Goal: Information Seeking & Learning: Understand process/instructions

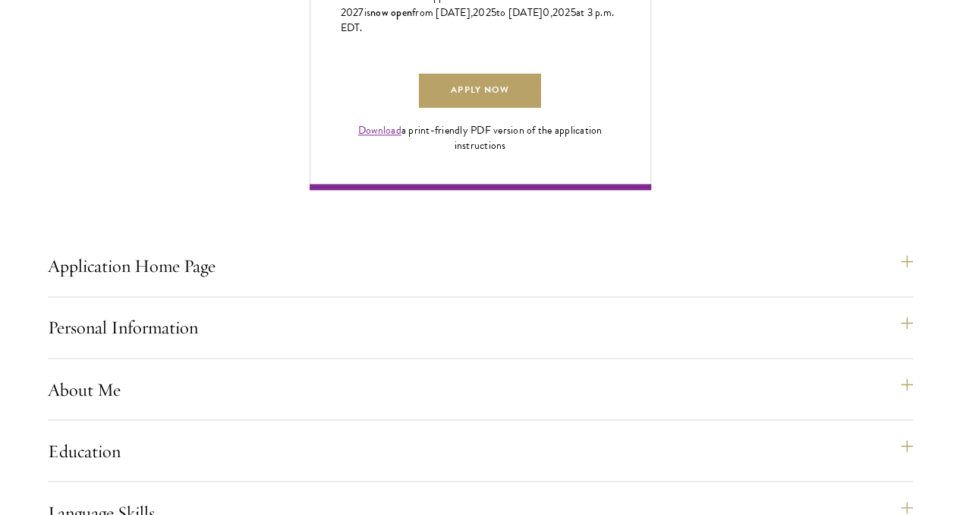
scroll to position [1115, 0]
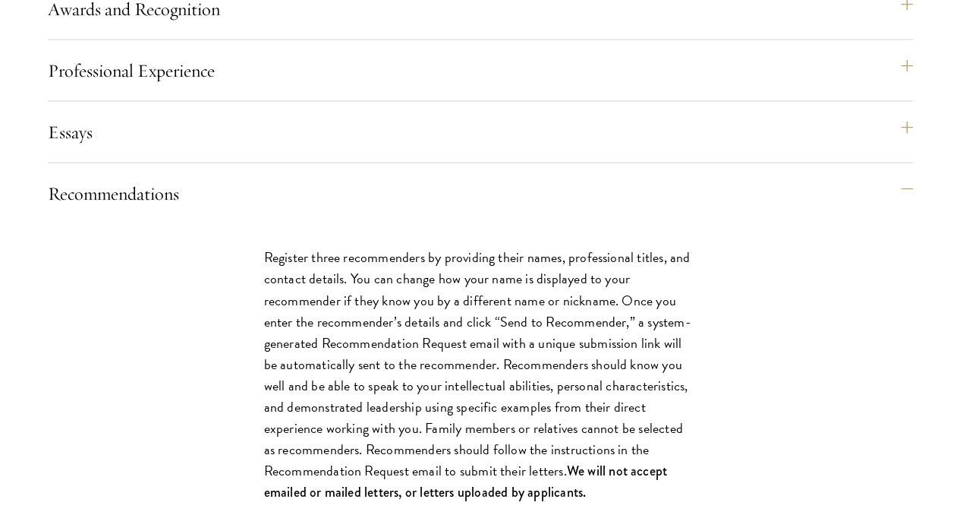
scroll to position [1874, 0]
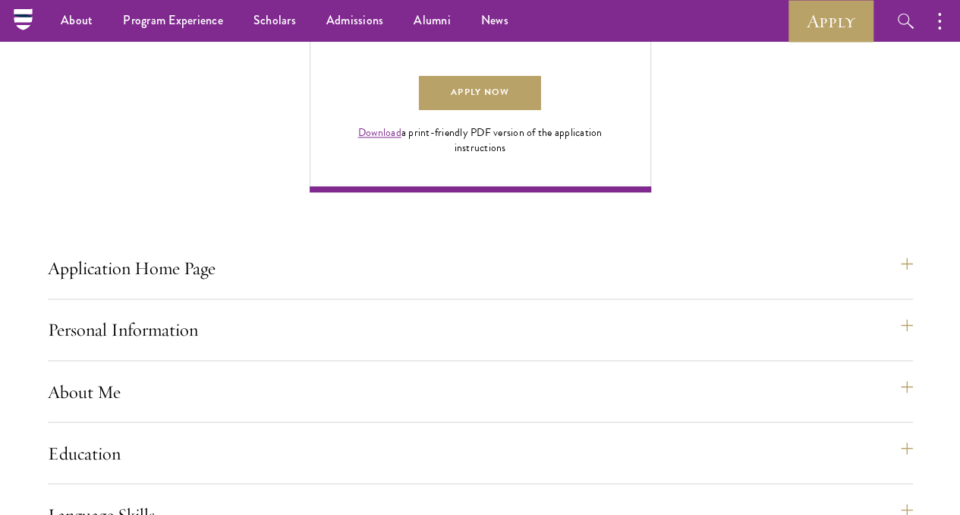
scroll to position [1115, 0]
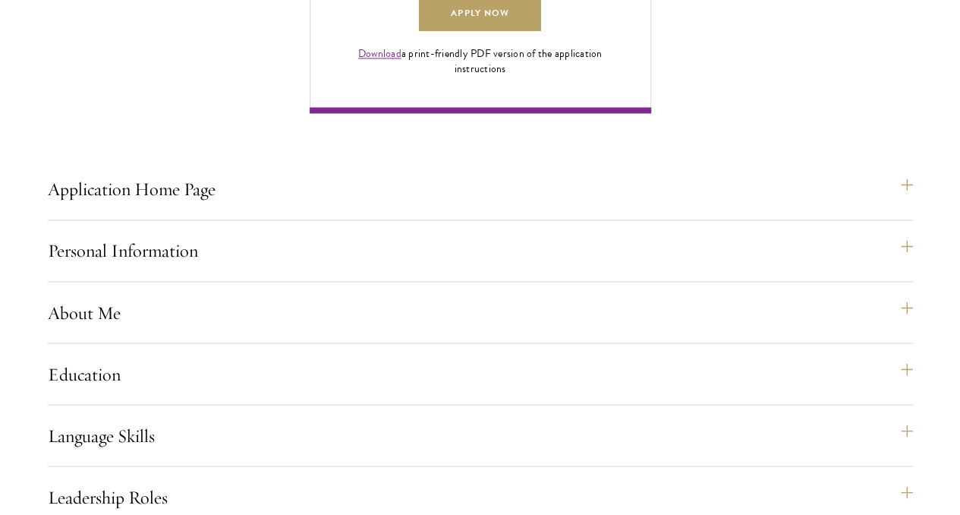
scroll to position [1191, 0]
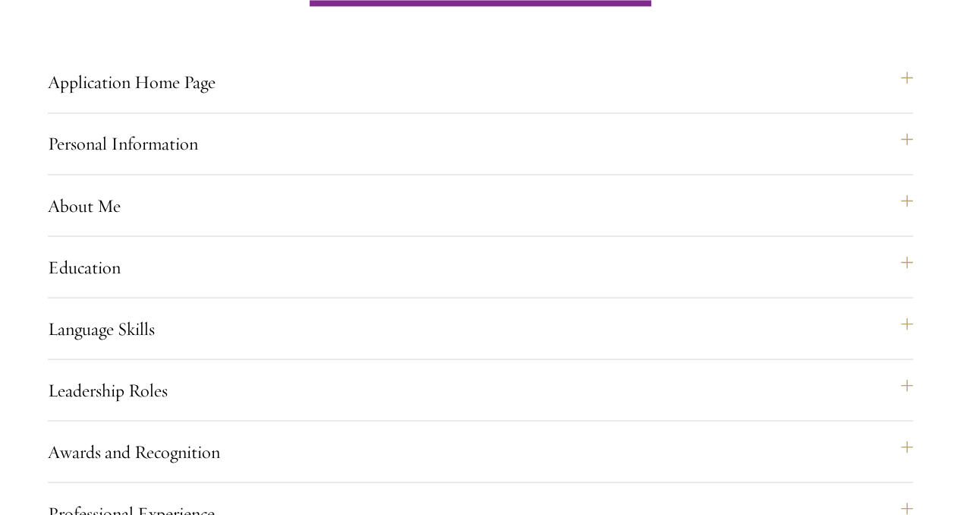
scroll to position [1267, 0]
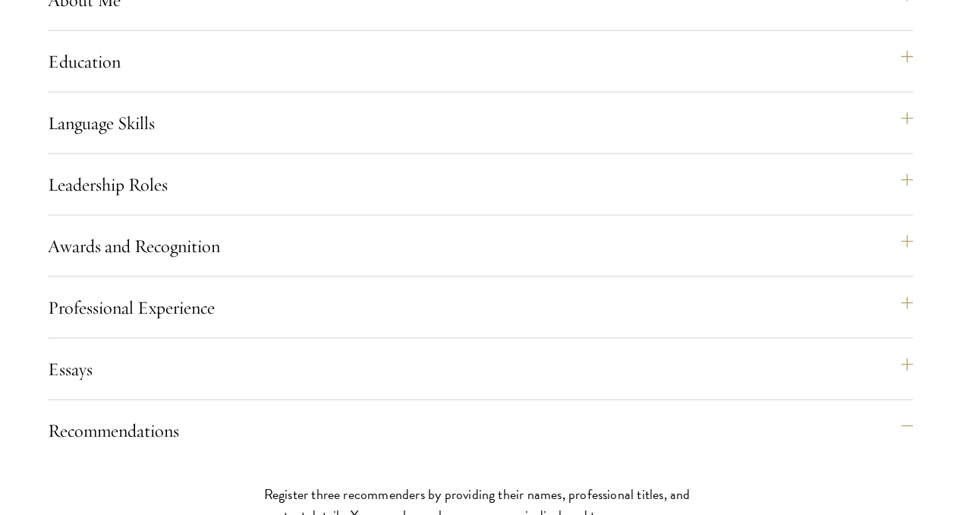
scroll to position [1494, 0]
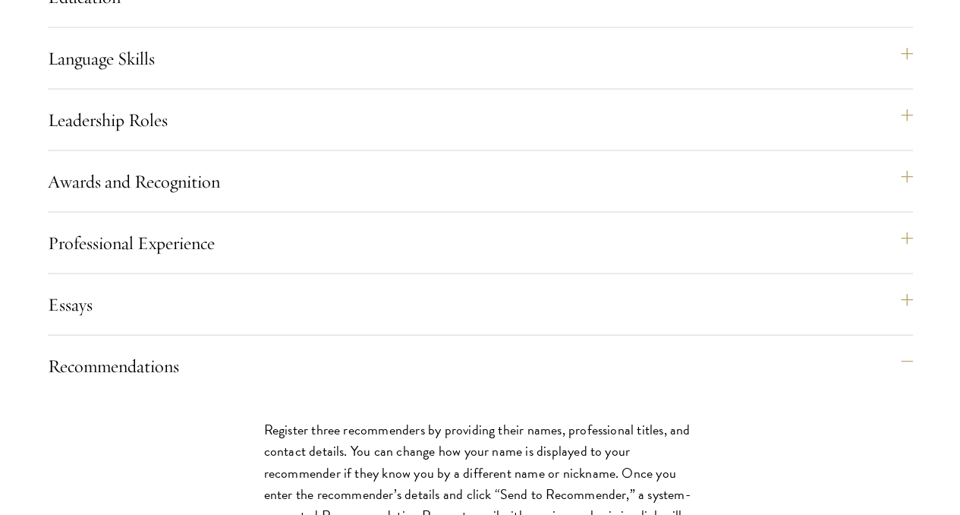
scroll to position [1570, 0]
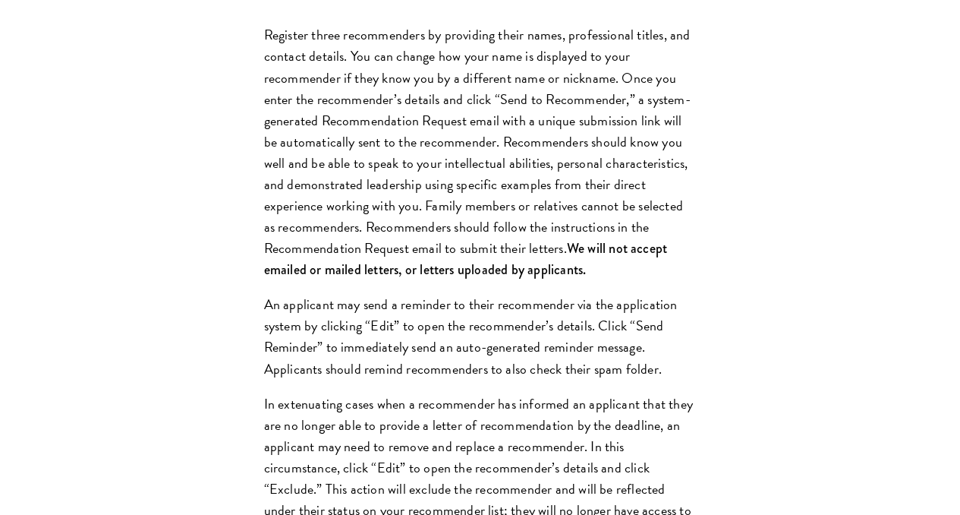
scroll to position [1950, 0]
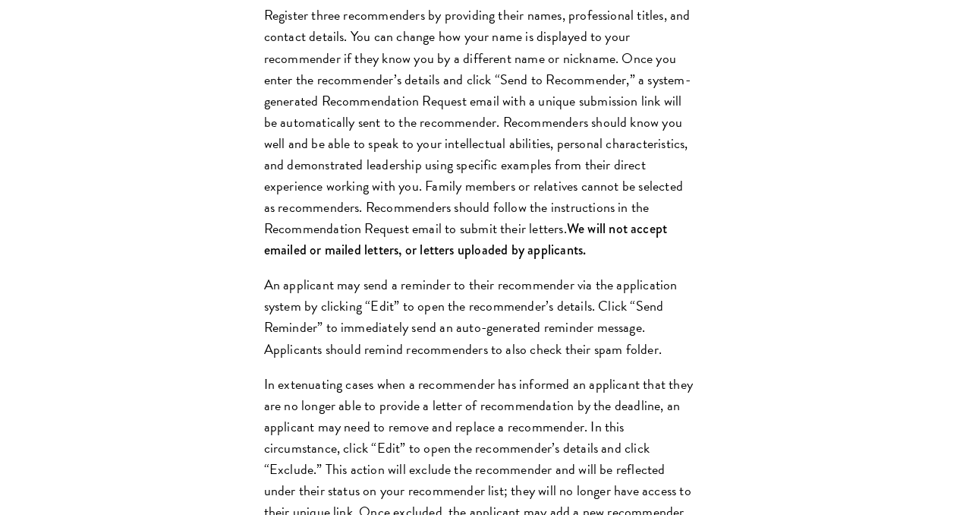
click at [334, 195] on div "Register three recommenders by providing their names, professional titles, and …" at bounding box center [481, 444] width 524 height 925
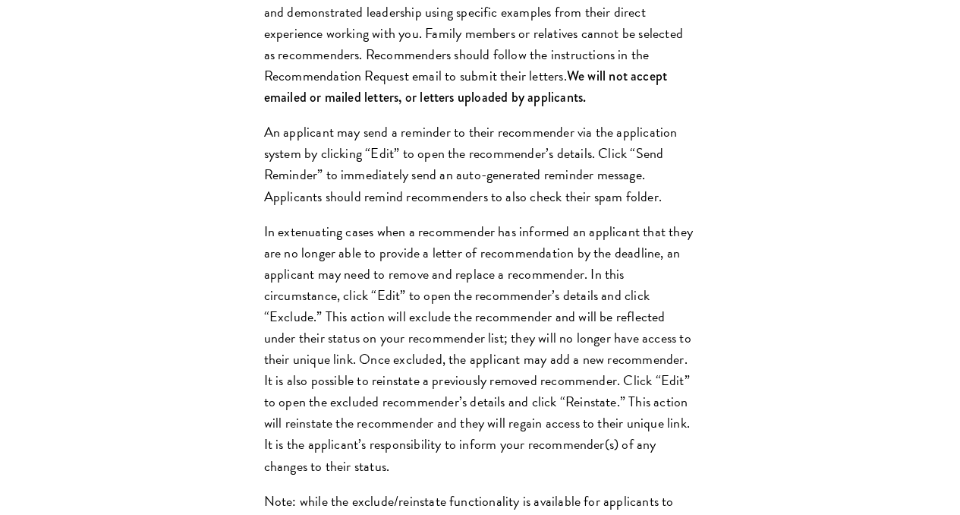
scroll to position [2177, 0]
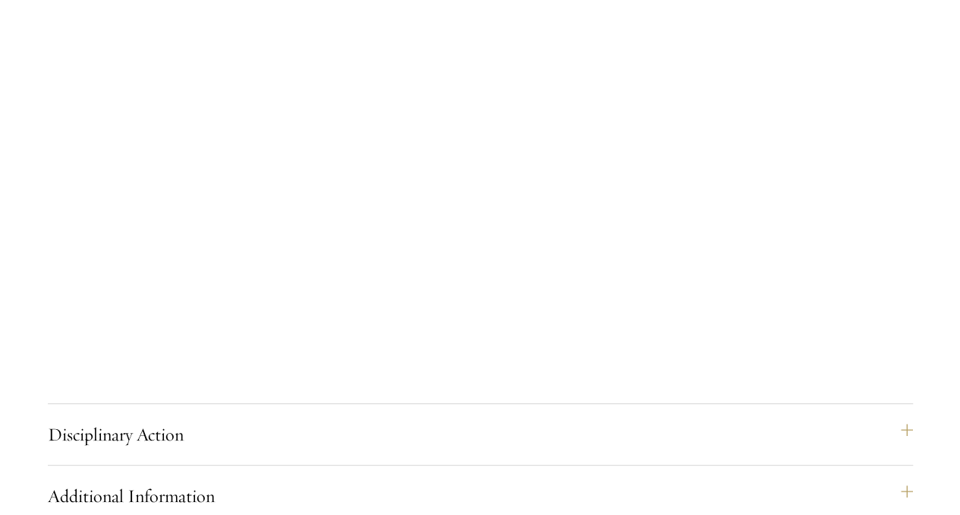
scroll to position [2860, 0]
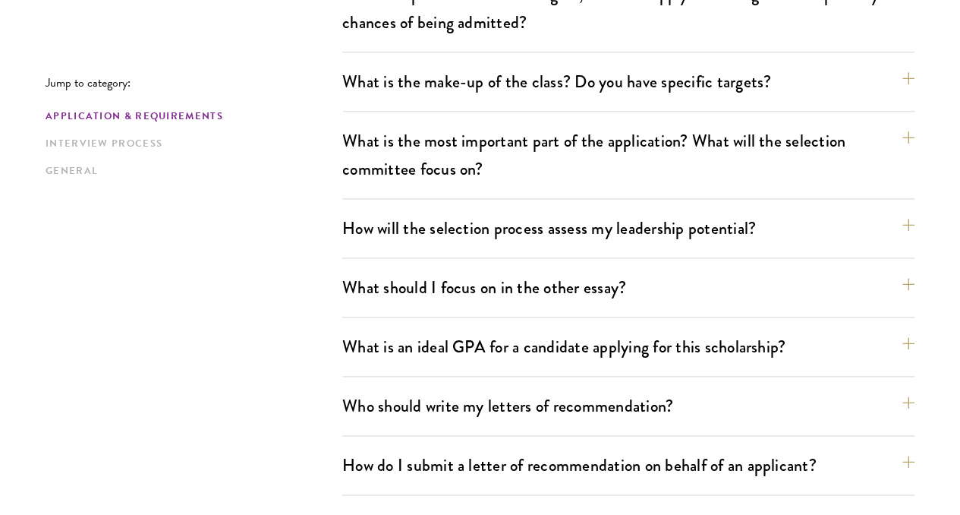
scroll to position [823, 0]
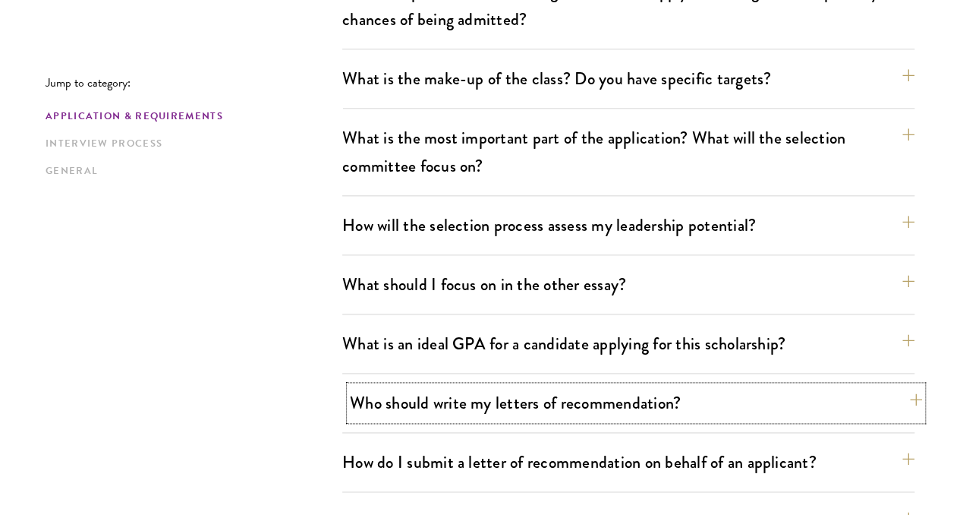
click at [471, 386] on button "Who should write my letters of recommendation?" at bounding box center [636, 403] width 572 height 34
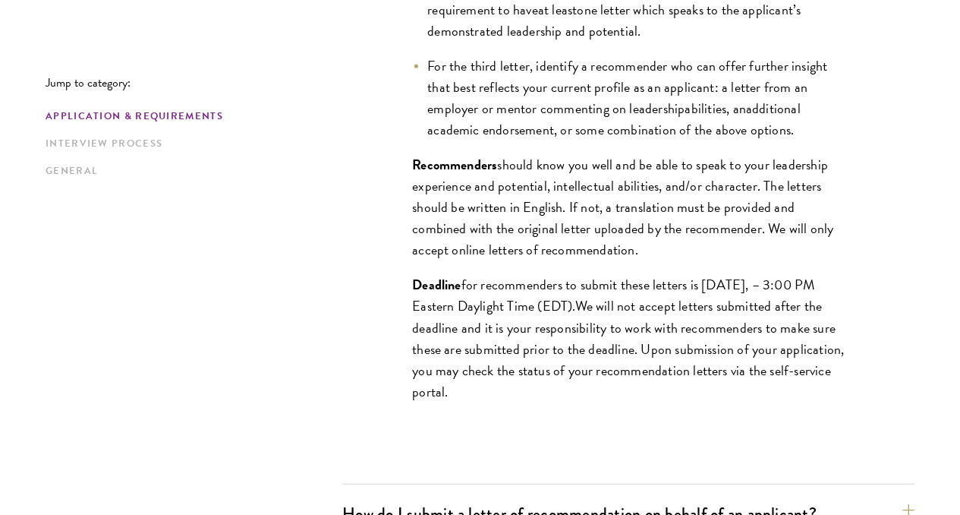
scroll to position [1454, 0]
click at [523, 496] on button "How do I submit a letter of recommendation on behalf of an applicant?" at bounding box center [636, 513] width 572 height 34
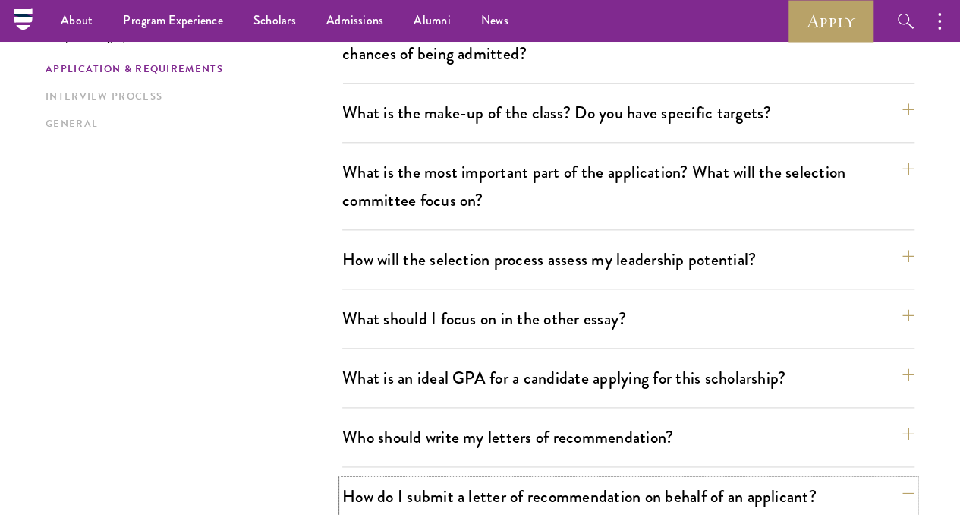
scroll to position [788, 0]
click at [537, 420] on div "Who should write my letters of recommendation? All applicants including Current…" at bounding box center [628, 443] width 572 height 47
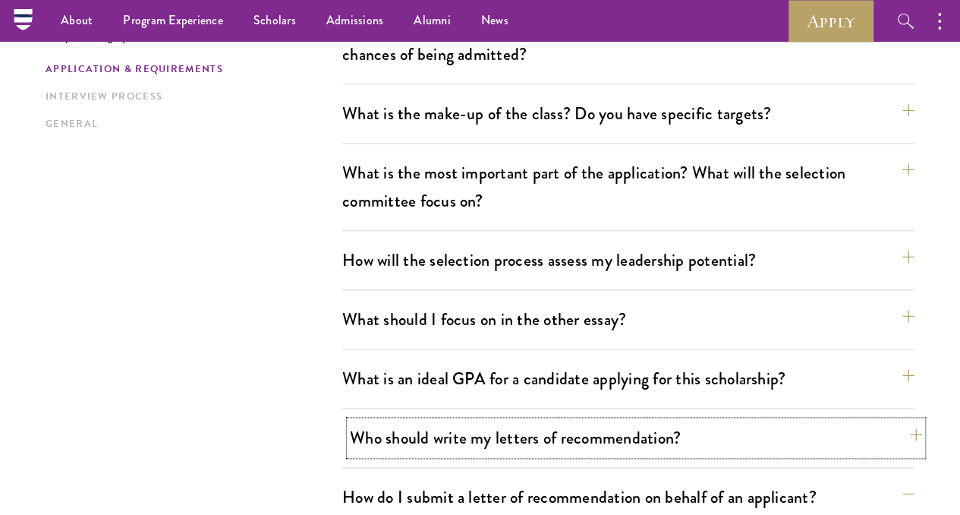
click at [533, 420] on button "Who should write my letters of recommendation?" at bounding box center [636, 437] width 572 height 34
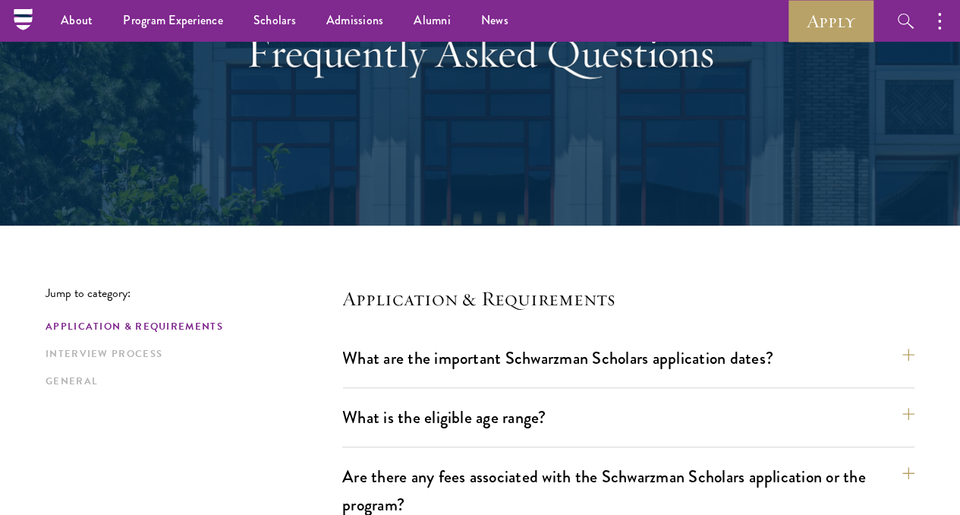
scroll to position [162, 0]
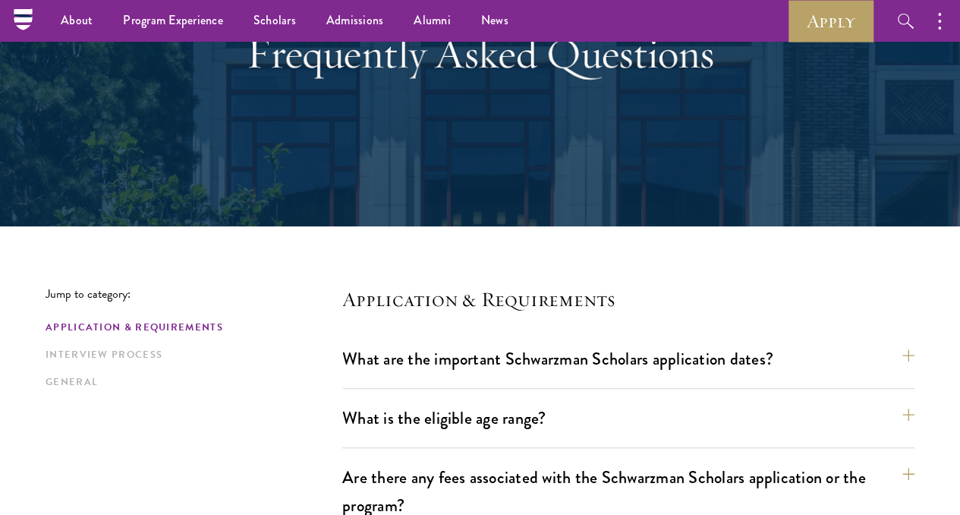
click at [123, 369] on div "Application & Requirements Interview Process General" at bounding box center [194, 354] width 297 height 71
click at [125, 380] on link "General" at bounding box center [190, 382] width 288 height 16
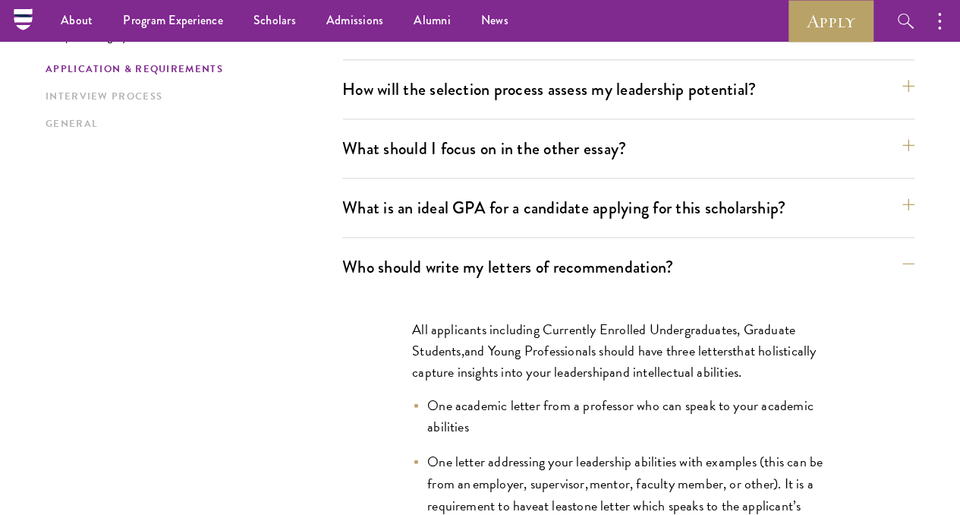
scroll to position [895, 0]
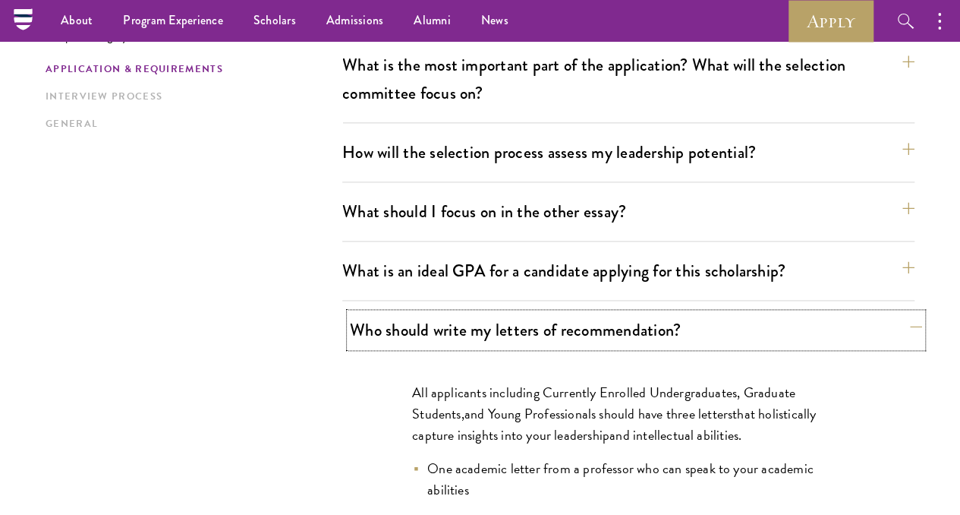
click at [410, 313] on button "Who should write my letters of recommendation?" at bounding box center [636, 330] width 572 height 34
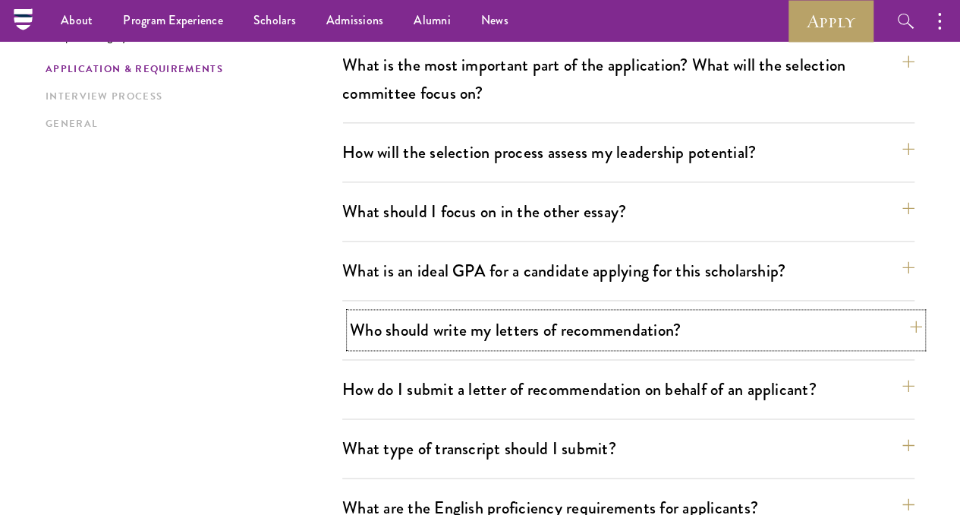
click at [410, 313] on button "Who should write my letters of recommendation?" at bounding box center [636, 330] width 572 height 34
click at [424, 313] on button "Who should write my letters of recommendation?" at bounding box center [636, 330] width 572 height 34
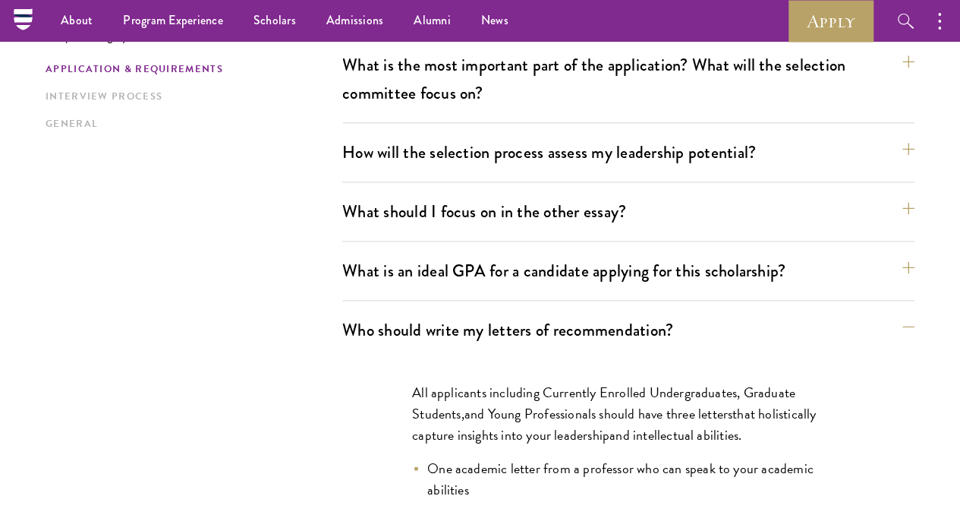
click at [445, 382] on span "All applicants including Currently Enrolled Undergraduates, Graduate Students" at bounding box center [603, 403] width 383 height 42
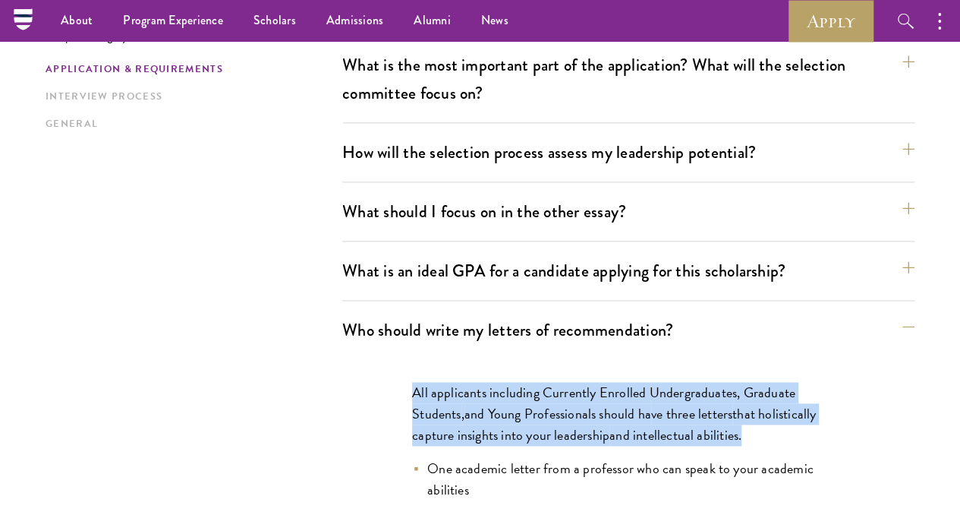
click at [445, 382] on span "All applicants including Currently Enrolled Undergraduates, Graduate Students" at bounding box center [603, 403] width 383 height 42
